Goal: Task Accomplishment & Management: Manage account settings

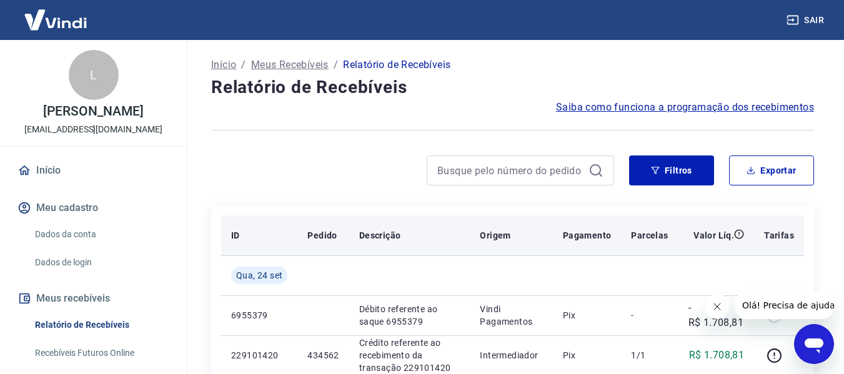
scroll to position [125, 0]
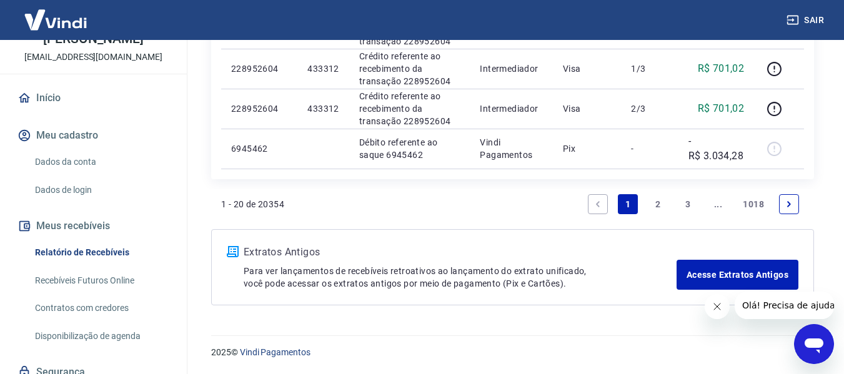
scroll to position [135, 0]
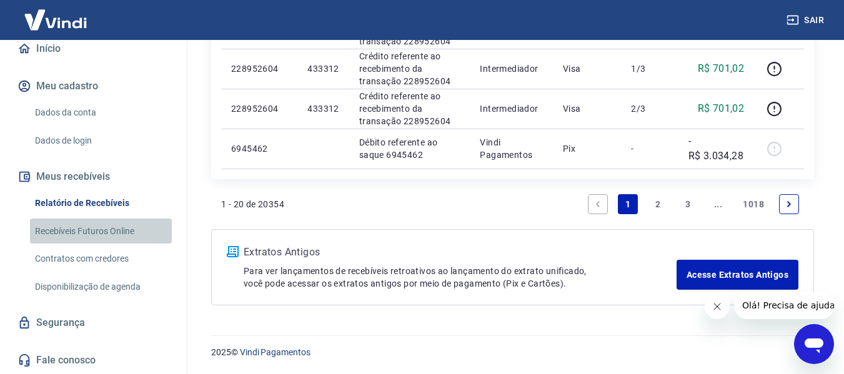
click at [124, 232] on link "Recebíveis Futuros Online" at bounding box center [101, 232] width 142 height 26
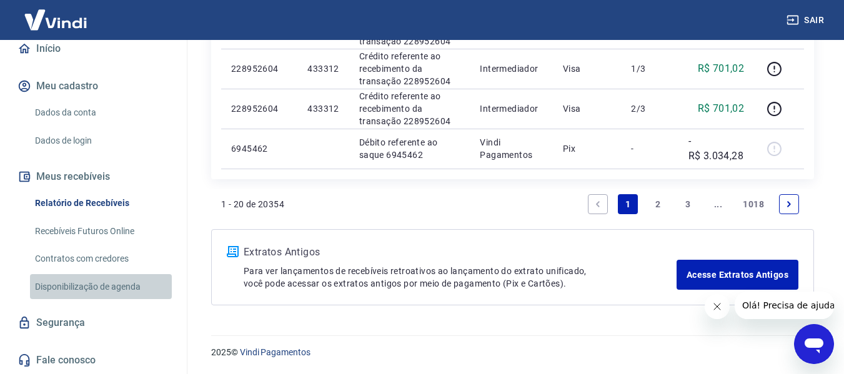
click at [127, 283] on link "Disponibilização de agenda" at bounding box center [101, 287] width 142 height 26
